Goal: Task Accomplishment & Management: Complete application form

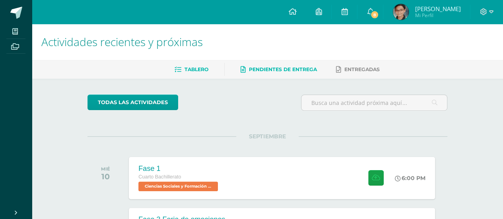
click at [287, 70] on span "Pendientes de entrega" at bounding box center [283, 69] width 68 height 6
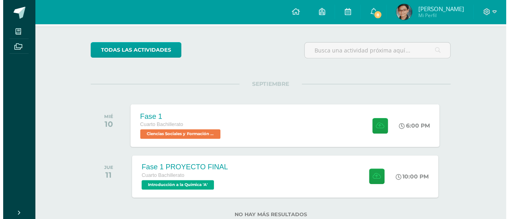
scroll to position [76, 0]
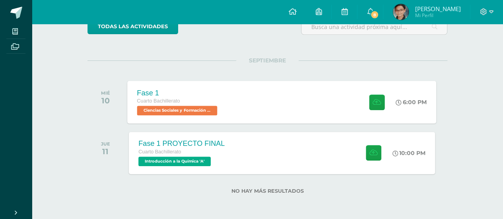
click at [240, 107] on div "Fase 1 Cuarto Bachillerato Ciencias Sociales y Formación Ciudadana 'A' 6:00 PM …" at bounding box center [282, 102] width 309 height 43
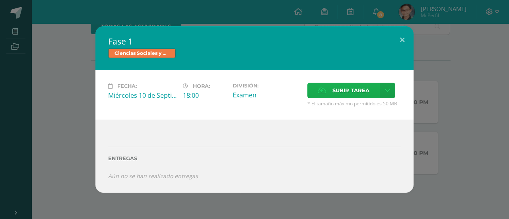
click at [343, 92] on span "Subir tarea" at bounding box center [351, 90] width 37 height 15
click at [0, 0] on input "Subir tarea" at bounding box center [0, 0] width 0 height 0
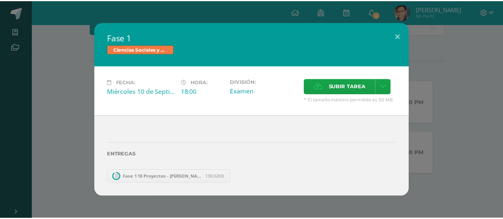
scroll to position [25, 0]
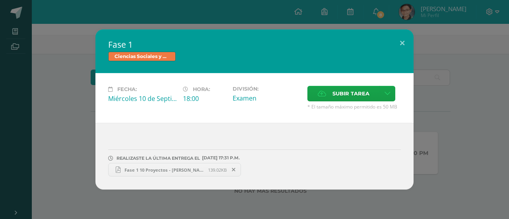
click at [162, 168] on span "Fase 1 10 Proyectos - [PERSON_NAME].pdf" at bounding box center [165, 170] width 88 height 6
click at [316, 62] on div "Ciencias Sociales y Formación Ciudadana" at bounding box center [254, 58] width 293 height 12
click at [480, 98] on div "Fase 1 Ciencias Sociales y Formación Ciudadana Fecha: [DATE] Hora: 18:00 Divisi…" at bounding box center [254, 109] width 503 height 160
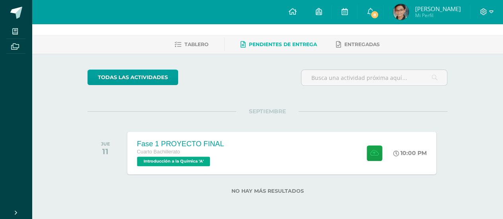
click at [228, 148] on div "Fase 1 PROYECTO FINAL Cuarto Bachillerato Introducción a la Química 'A'" at bounding box center [181, 153] width 106 height 43
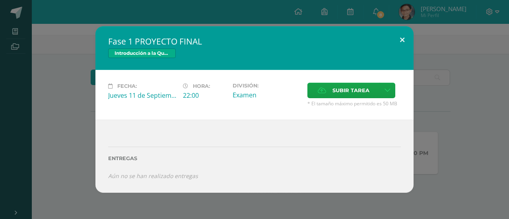
click at [405, 42] on button at bounding box center [402, 39] width 23 height 27
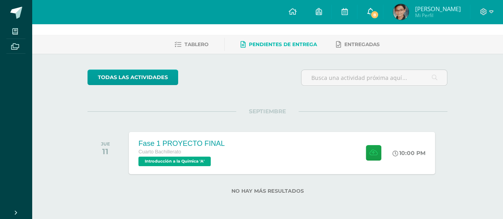
click at [370, 9] on icon at bounding box center [370, 11] width 6 height 7
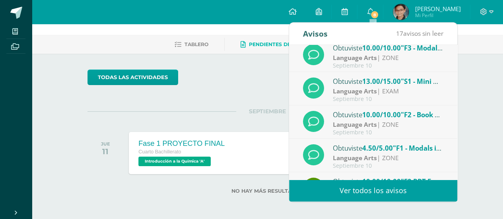
scroll to position [80, 0]
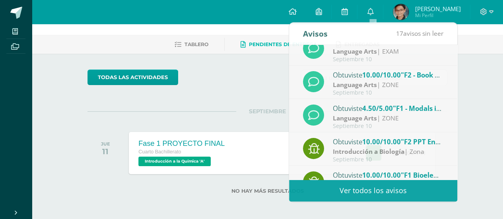
click at [262, 58] on div "todas las Actividades No tienes actividades Échale un vistazo a los demás perío…" at bounding box center [268, 137] width 392 height 166
